Goal: Navigation & Orientation: Go to known website

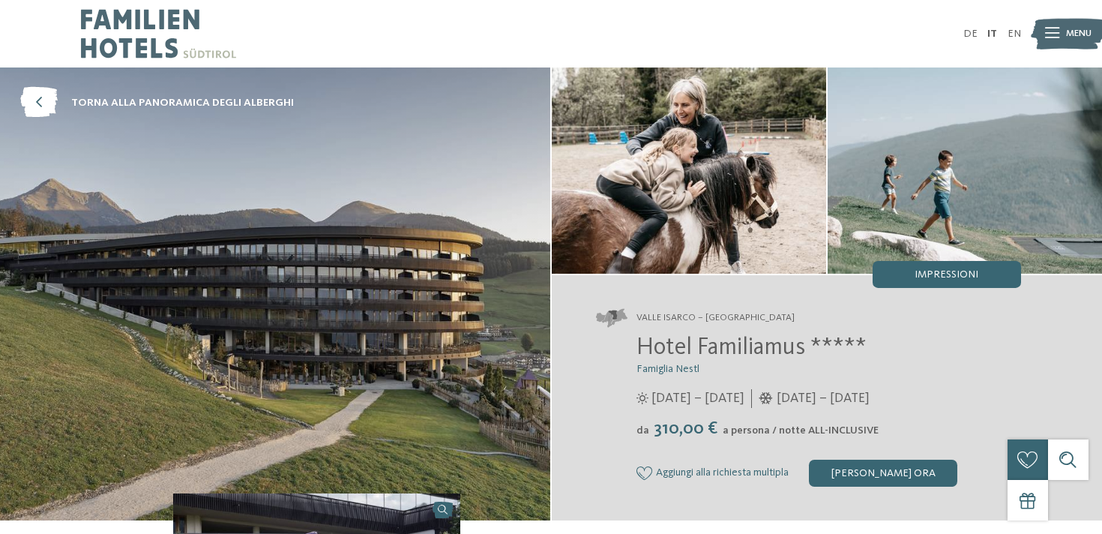
click at [1060, 41] on img at bounding box center [1068, 33] width 74 height 37
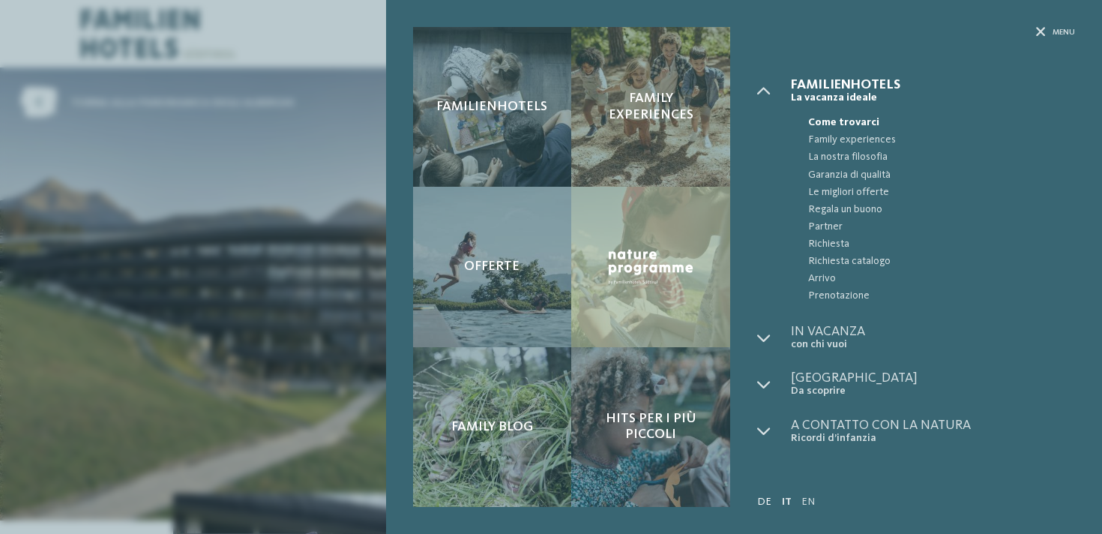
click at [762, 507] on link "DE" at bounding box center [764, 501] width 14 height 10
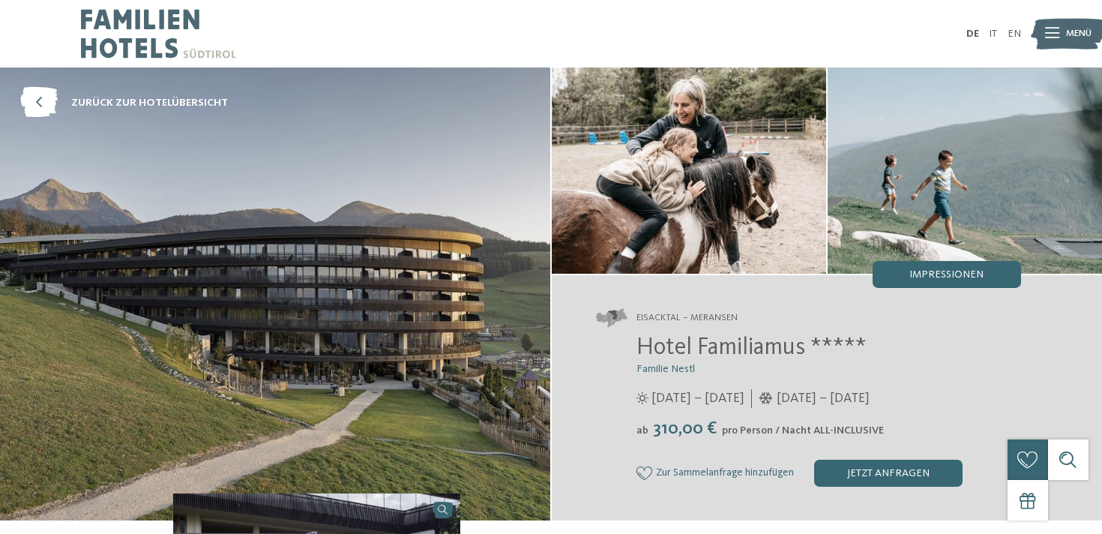
click at [1056, 29] on icon at bounding box center [1052, 33] width 14 height 10
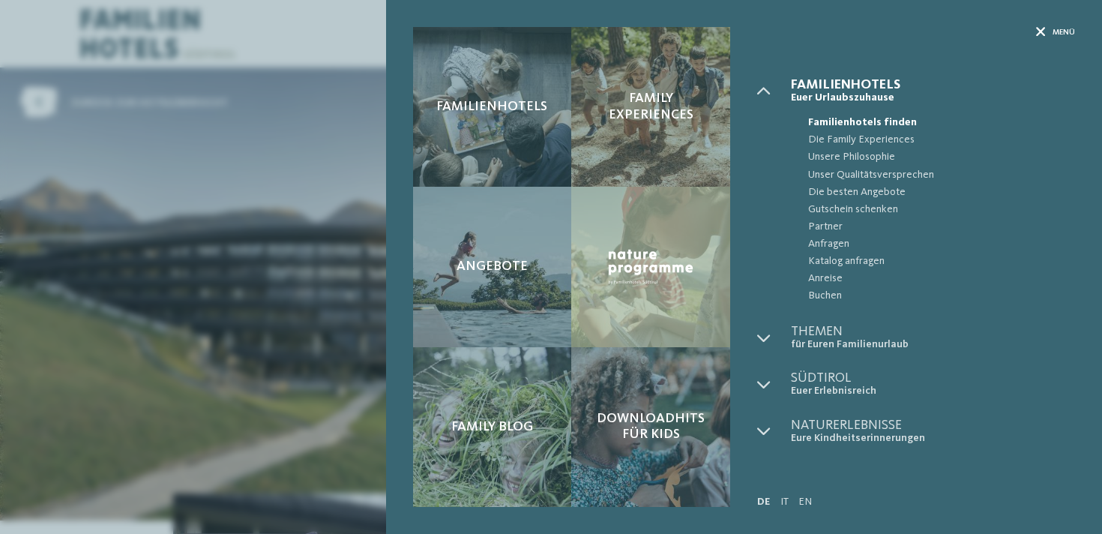
click at [1044, 32] on icon at bounding box center [1041, 33] width 10 height 10
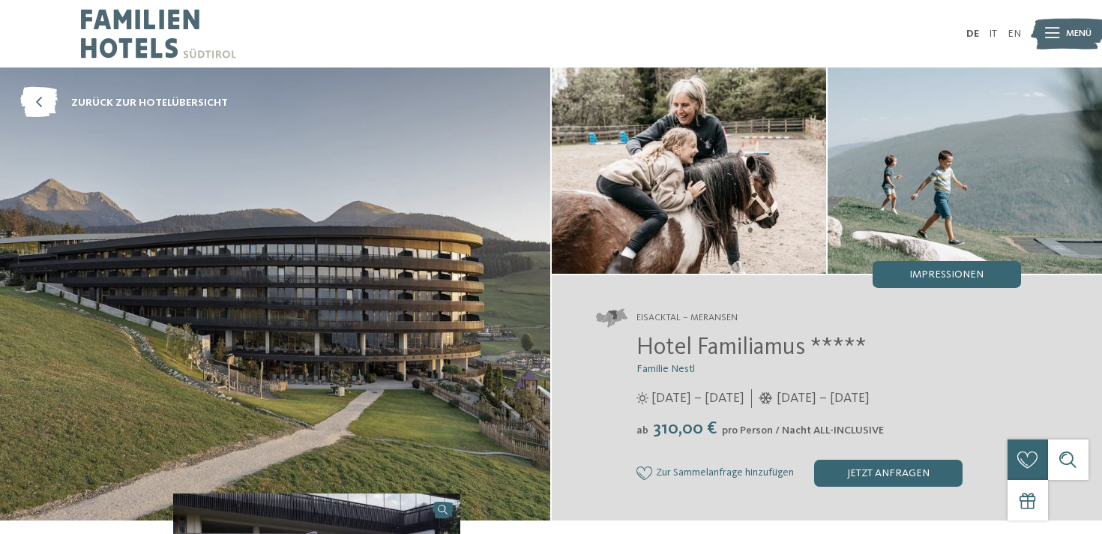
click at [137, 28] on img at bounding box center [158, 33] width 155 height 67
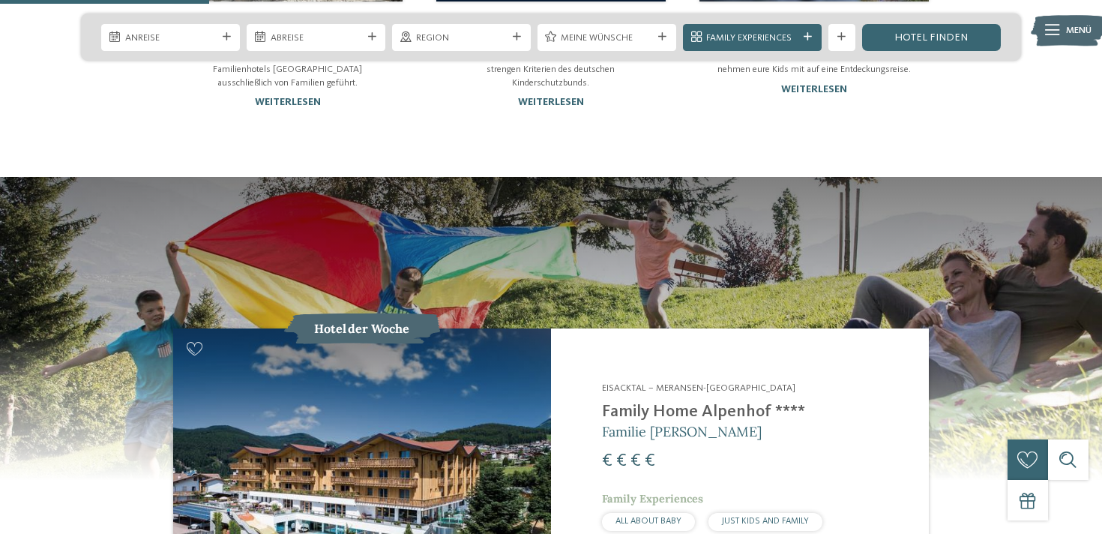
scroll to position [1168, 0]
